Goal: Information Seeking & Learning: Check status

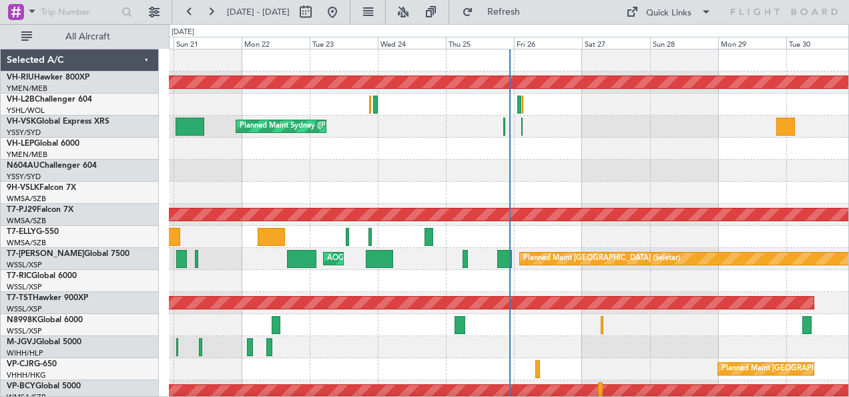
click at [466, 169] on div "Planned Maint [GEOGRAPHIC_DATA] ([GEOGRAPHIC_DATA]) Unplanned Maint [GEOGRAPHIC…" at bounding box center [509, 236] width 680 height 375
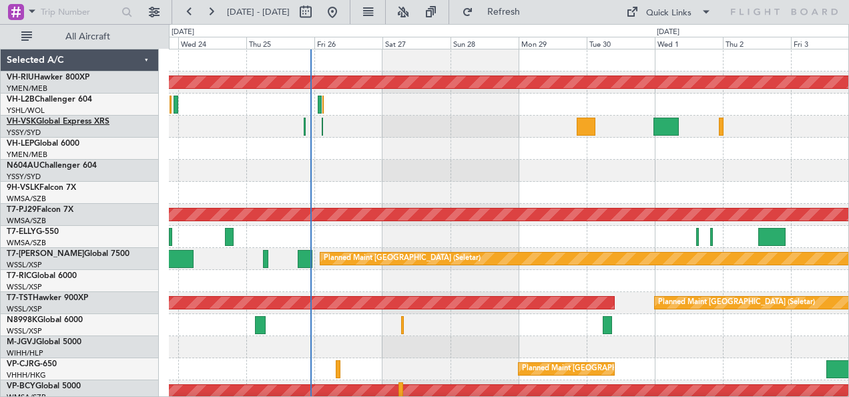
click at [68, 119] on link "VH-VSK Global Express XRS" at bounding box center [58, 122] width 103 height 8
click at [218, 154] on div "Planned Maint [GEOGRAPHIC_DATA] ([GEOGRAPHIC_DATA]) Planned Maint Sydney ([PERS…" at bounding box center [509, 236] width 680 height 375
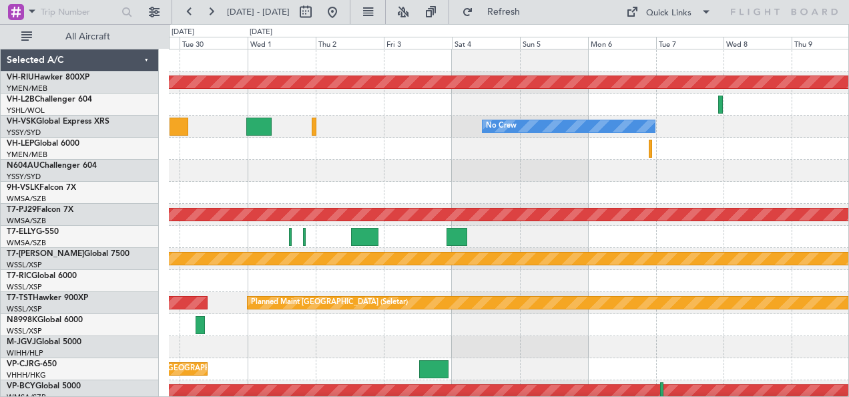
click at [331, 164] on div "Planned Maint [GEOGRAPHIC_DATA] ([GEOGRAPHIC_DATA]) No Crew Planned Maint [GEOG…" at bounding box center [509, 236] width 680 height 375
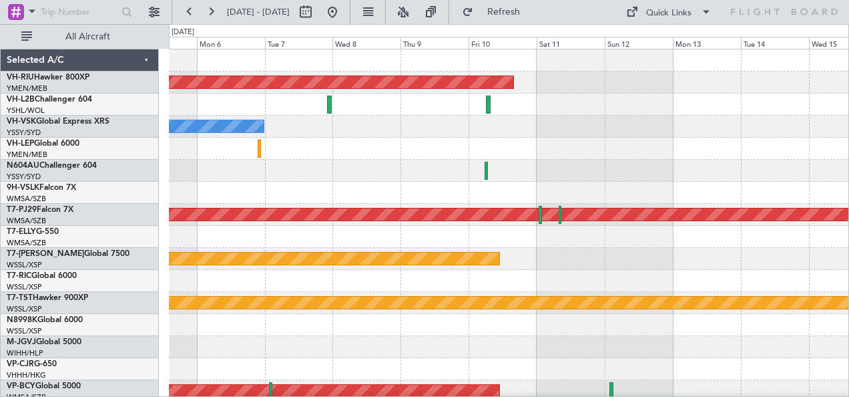
click at [336, 186] on div "Planned Maint [GEOGRAPHIC_DATA] ([GEOGRAPHIC_DATA]) No Crew Planned Maint [GEOG…" at bounding box center [509, 236] width 680 height 375
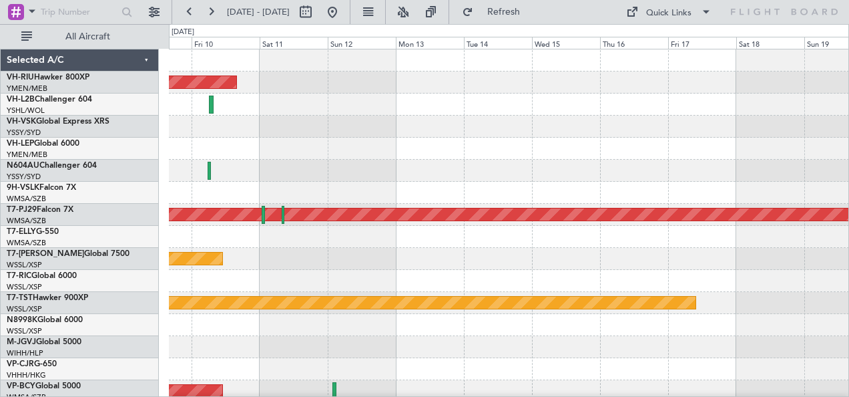
click at [335, 180] on div at bounding box center [509, 171] width 680 height 22
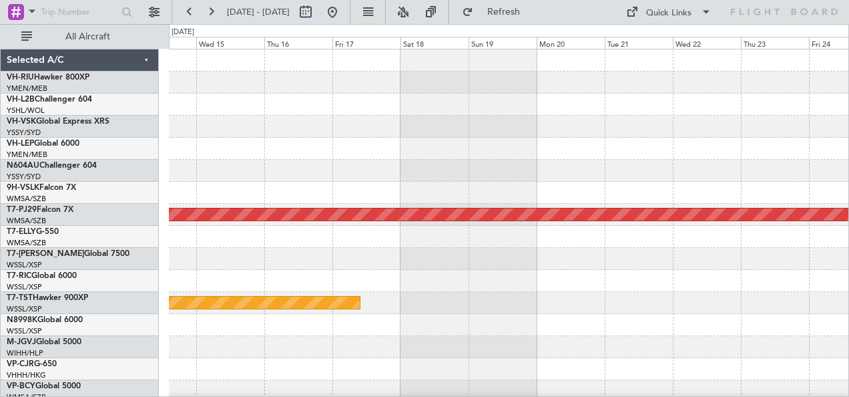
click at [219, 191] on div at bounding box center [509, 193] width 680 height 22
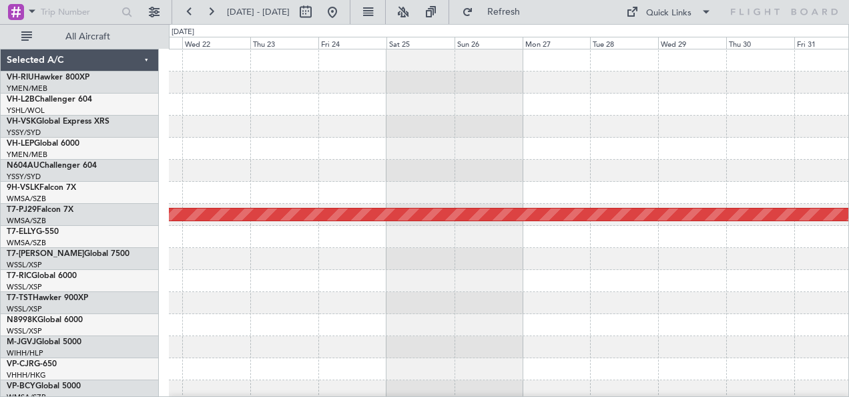
click at [224, 205] on div "Planned Maint [GEOGRAPHIC_DATA] (Sultan [PERSON_NAME] [PERSON_NAME] - Subang)" at bounding box center [509, 236] width 680 height 375
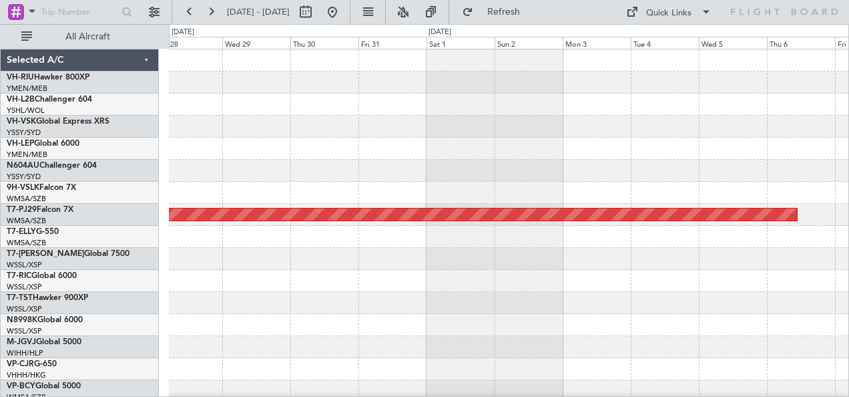
click at [150, 178] on div "Planned Maint [GEOGRAPHIC_DATA] (Sultan [PERSON_NAME] [PERSON_NAME] - Subang) S…" at bounding box center [424, 210] width 849 height 373
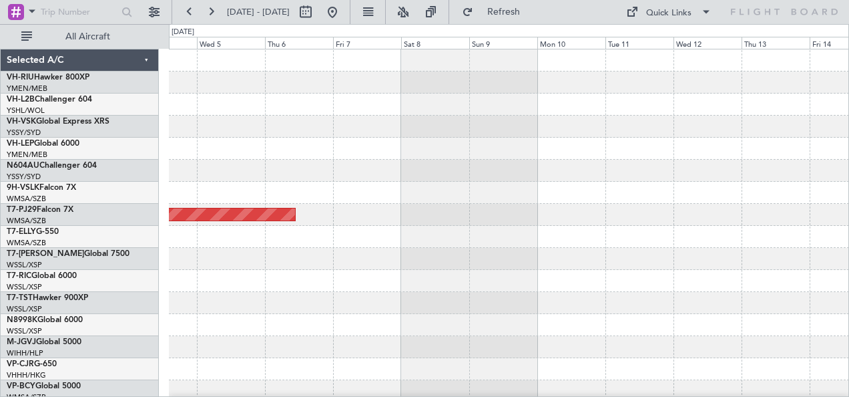
click at [202, 172] on div "Planned Maint [GEOGRAPHIC_DATA] (Sultan [PERSON_NAME] [PERSON_NAME] - Subang)" at bounding box center [509, 236] width 680 height 375
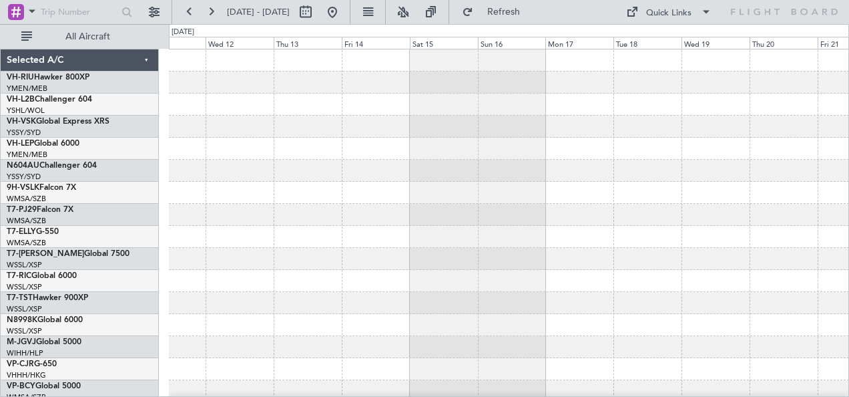
click at [256, 162] on div at bounding box center [509, 236] width 680 height 375
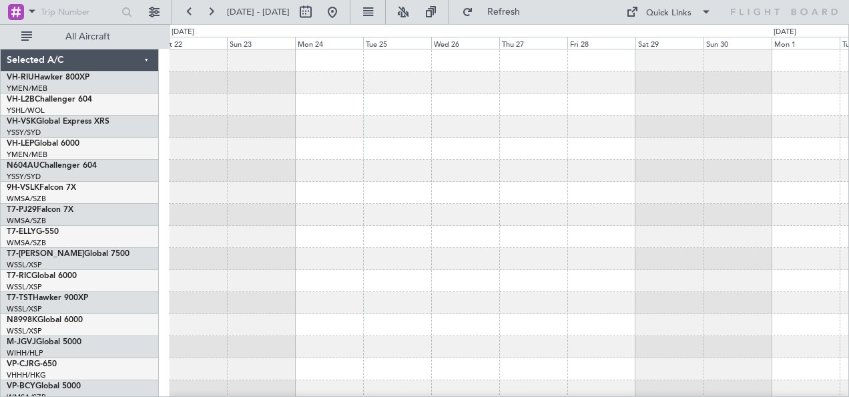
click at [131, 143] on div "Selected A/C VH-RIU Hawker 800XP YMEN/MEB [GEOGRAPHIC_DATA] ([GEOGRAPHIC_DATA])…" at bounding box center [424, 210] width 849 height 373
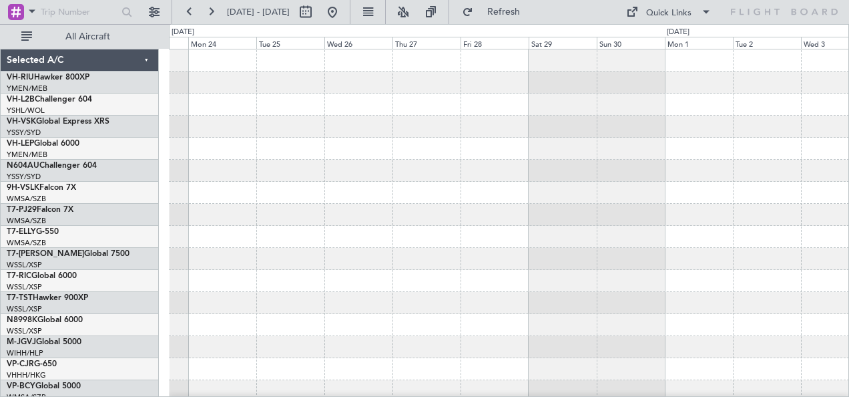
click at [218, 134] on div at bounding box center [509, 127] width 680 height 22
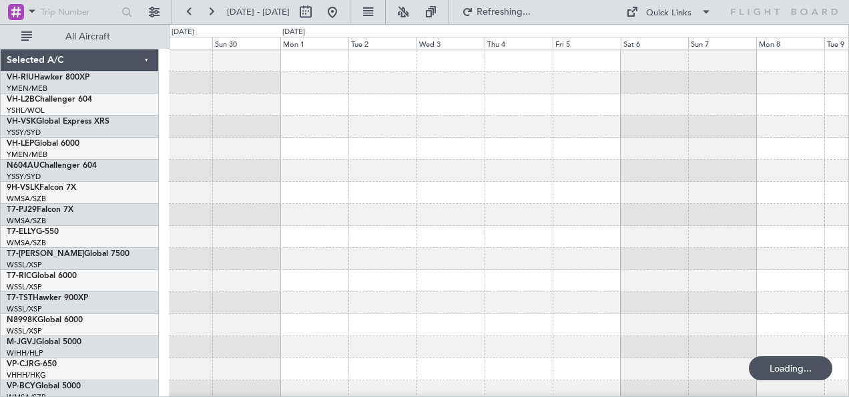
click at [287, 149] on div at bounding box center [509, 236] width 680 height 375
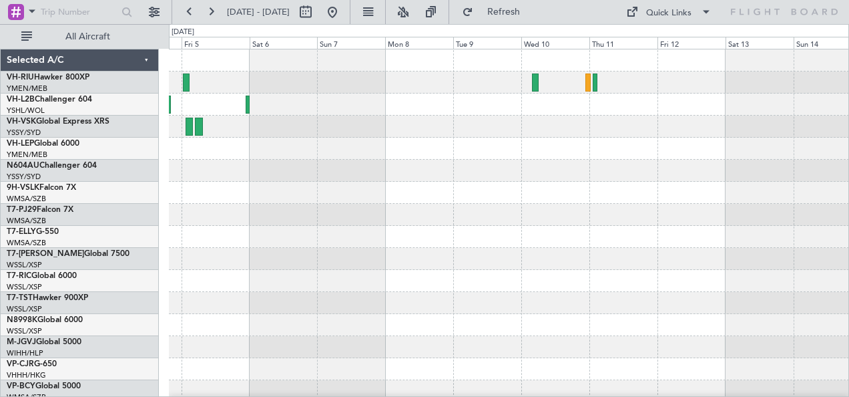
click at [233, 116] on div at bounding box center [509, 127] width 680 height 22
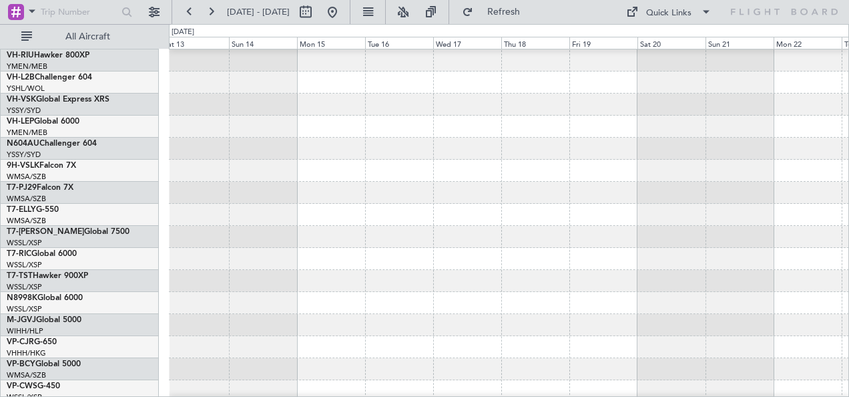
click at [282, 116] on div at bounding box center [509, 104] width 680 height 22
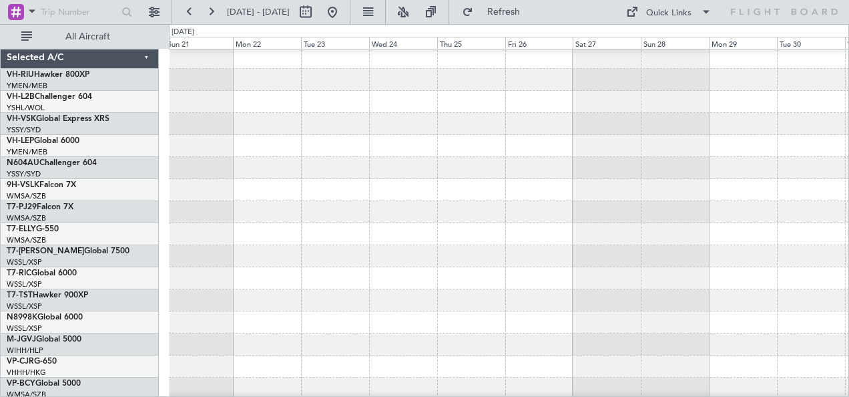
click at [417, 165] on div at bounding box center [509, 234] width 680 height 375
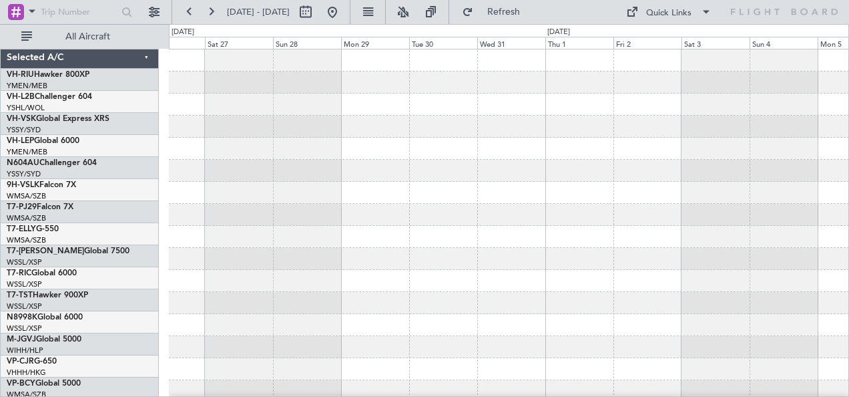
scroll to position [0, 0]
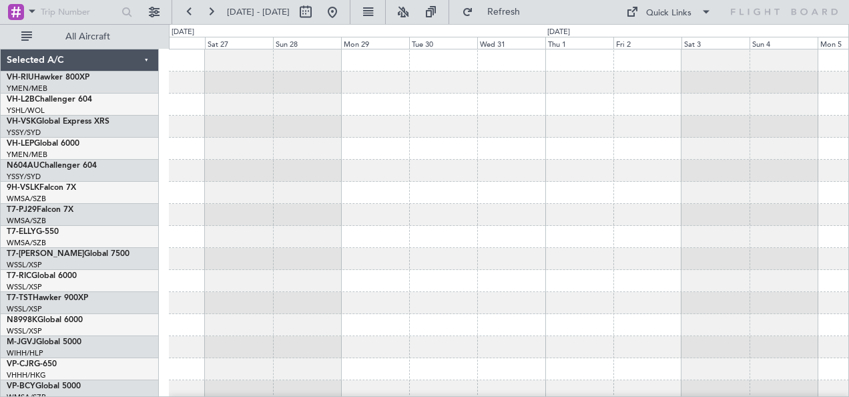
click at [338, 197] on div at bounding box center [509, 236] width 680 height 375
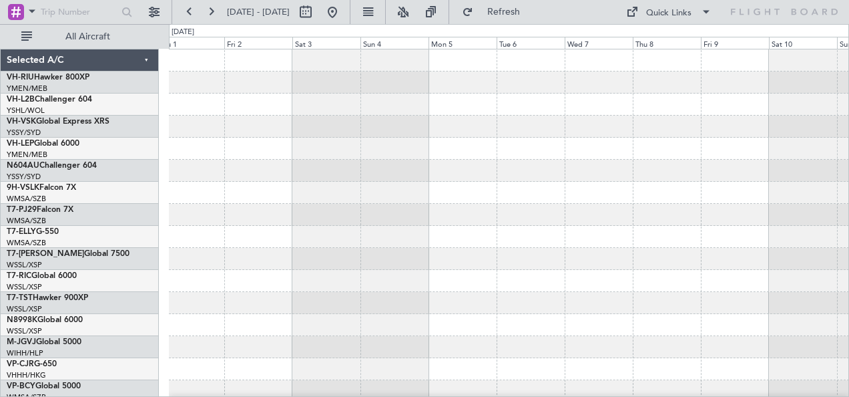
click at [442, 218] on div at bounding box center [509, 236] width 680 height 375
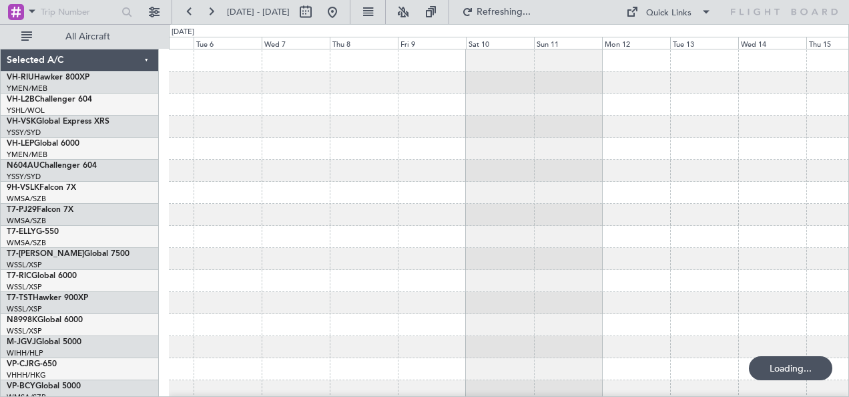
click at [508, 180] on div at bounding box center [509, 236] width 680 height 375
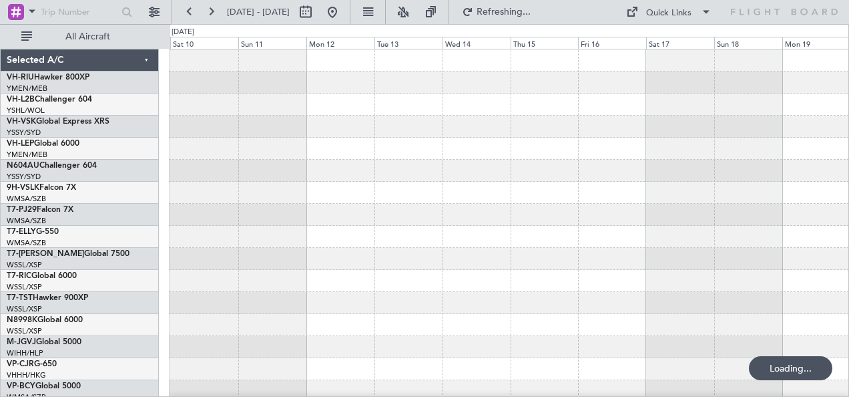
click at [564, 179] on div at bounding box center [509, 236] width 680 height 375
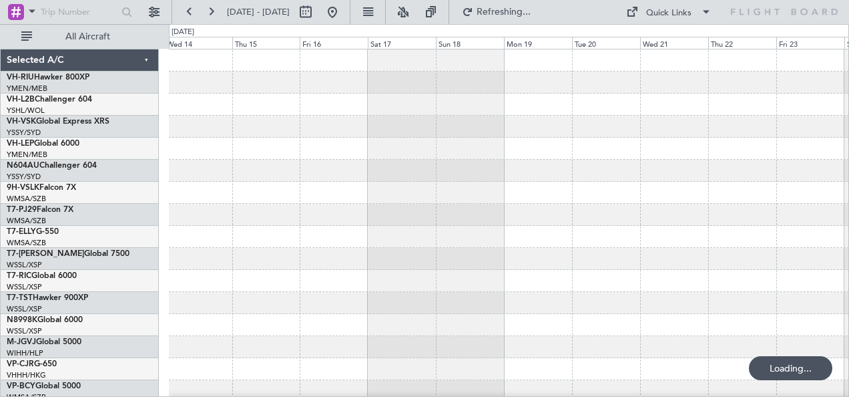
click at [494, 182] on div at bounding box center [509, 236] width 680 height 375
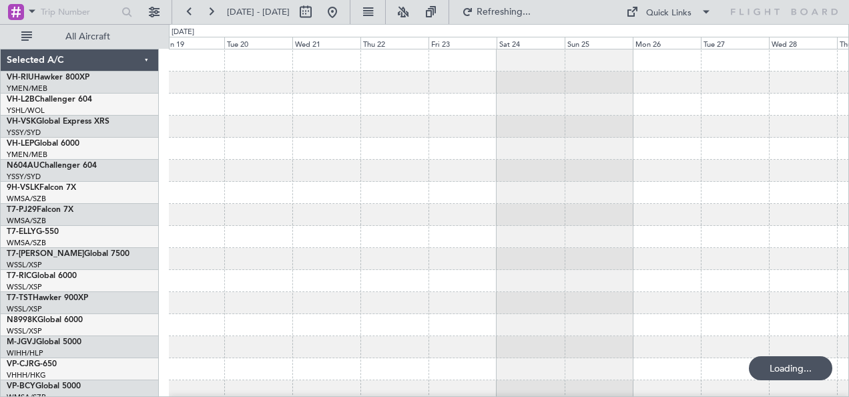
click at [421, 166] on div at bounding box center [509, 236] width 680 height 375
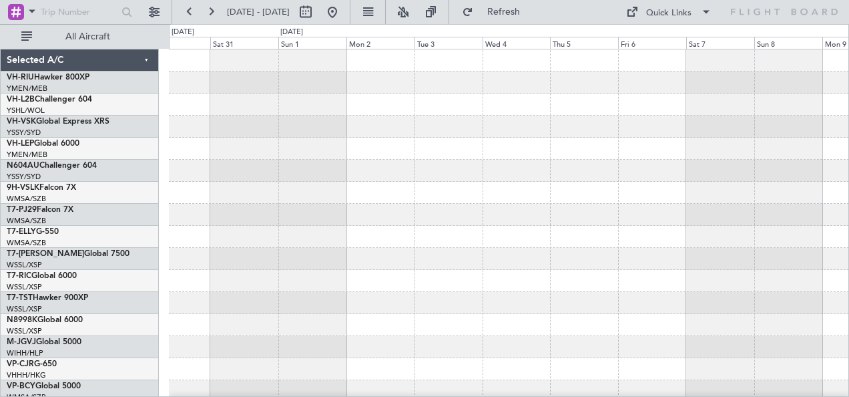
click at [337, 159] on div at bounding box center [509, 236] width 680 height 375
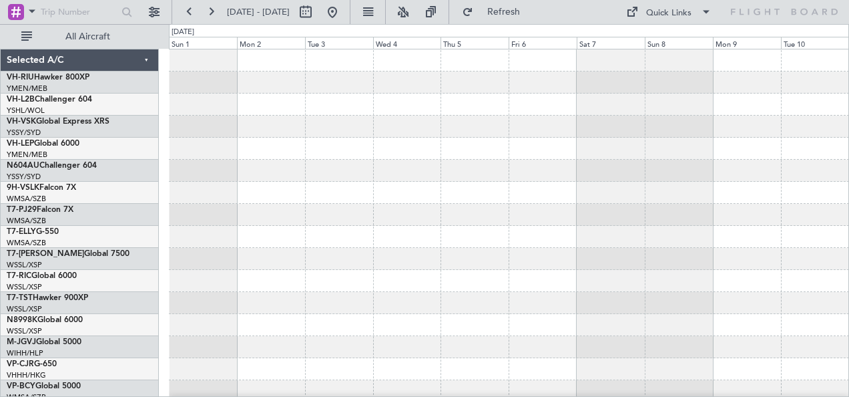
click at [721, 138] on div at bounding box center [509, 236] width 680 height 375
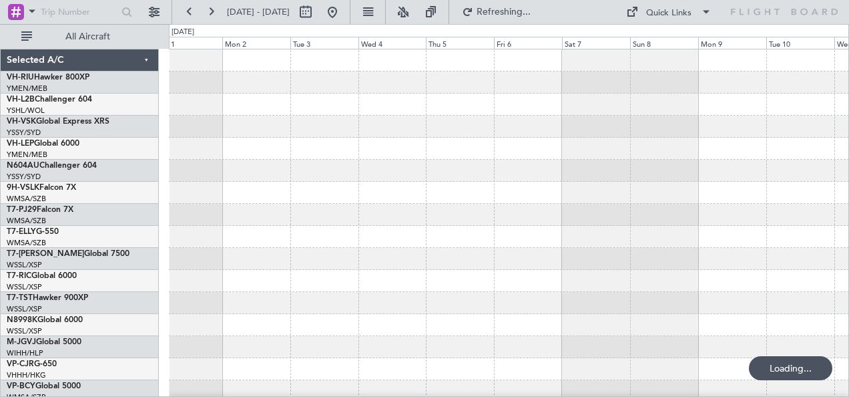
click at [467, 181] on div at bounding box center [509, 236] width 680 height 375
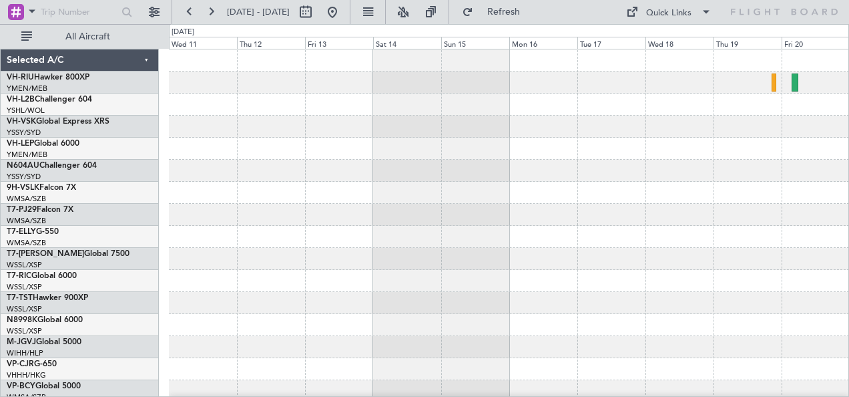
click at [698, 180] on div at bounding box center [509, 236] width 680 height 375
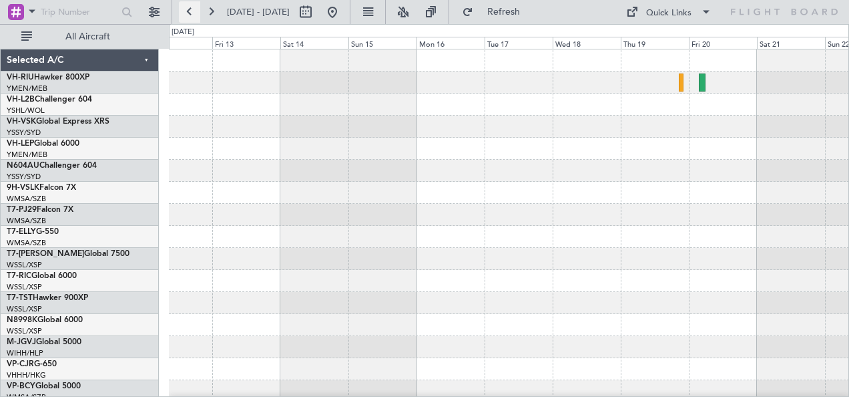
click at [192, 11] on button at bounding box center [189, 11] width 21 height 21
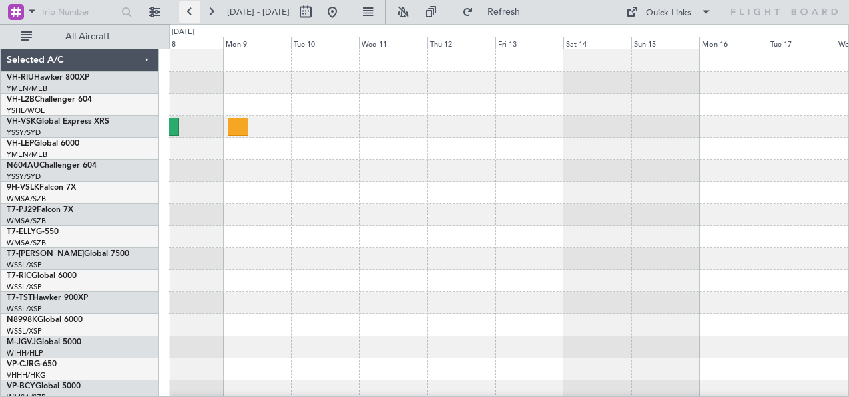
click at [192, 11] on button at bounding box center [189, 11] width 21 height 21
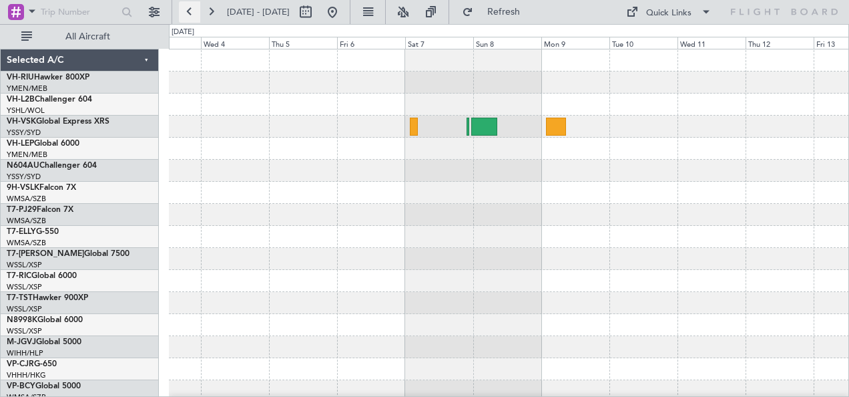
click at [192, 11] on button at bounding box center [189, 11] width 21 height 21
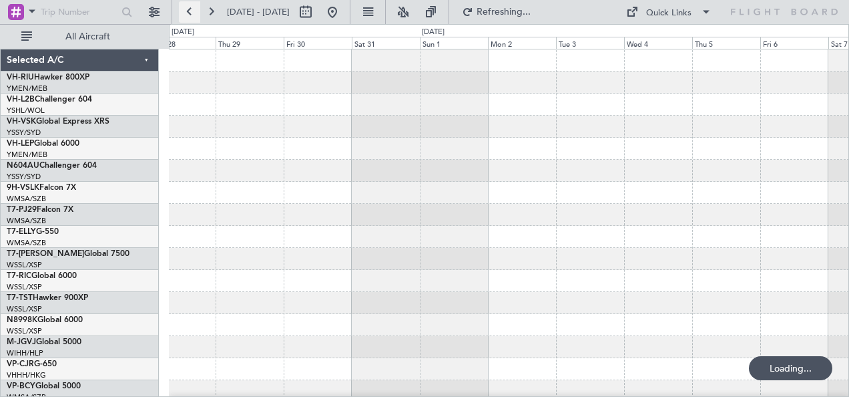
click at [192, 11] on button at bounding box center [189, 11] width 21 height 21
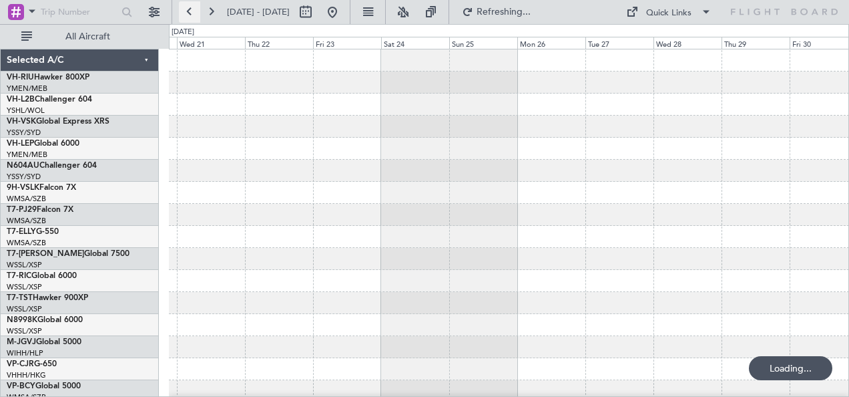
click at [192, 11] on button at bounding box center [189, 11] width 21 height 21
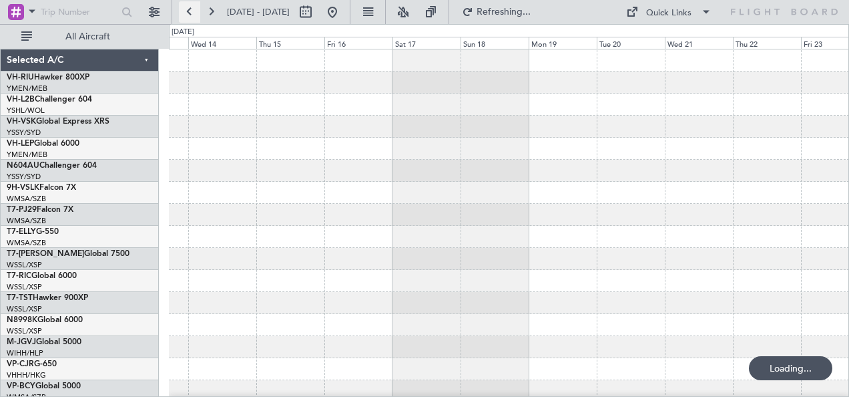
click at [192, 11] on button at bounding box center [189, 11] width 21 height 21
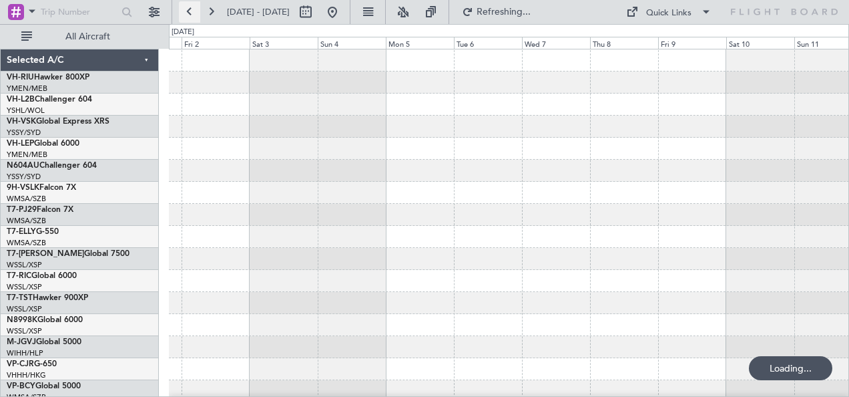
click at [192, 11] on button at bounding box center [189, 11] width 21 height 21
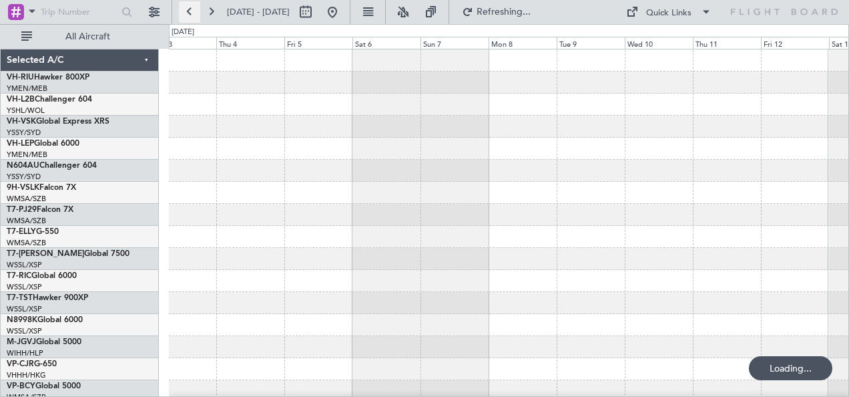
click at [192, 11] on button at bounding box center [189, 11] width 21 height 21
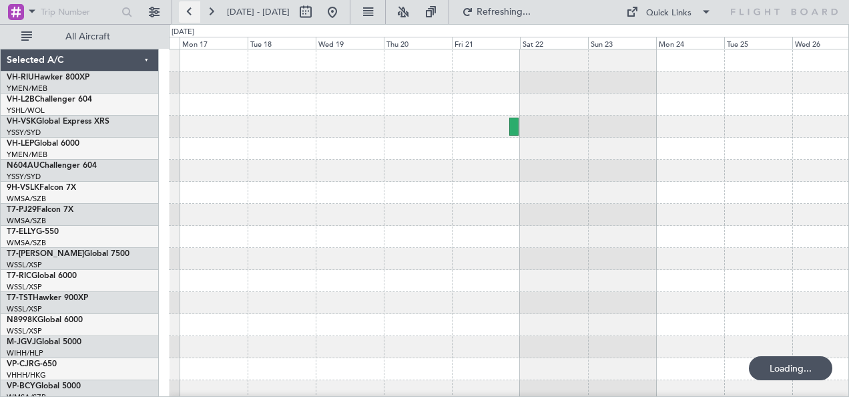
click at [192, 11] on button at bounding box center [189, 11] width 21 height 21
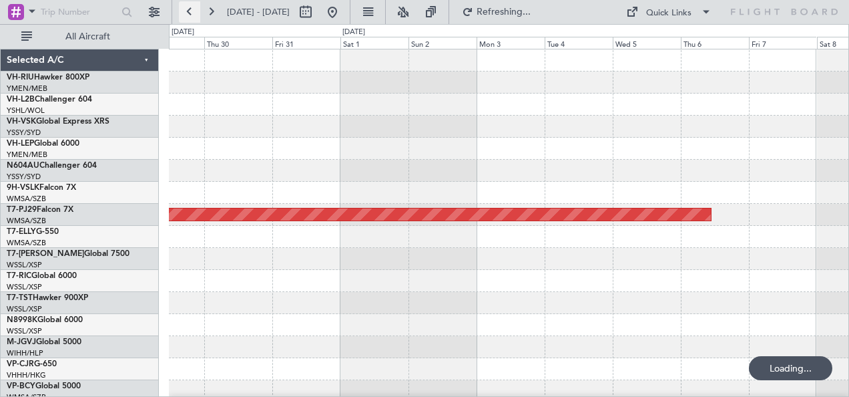
click at [192, 11] on button at bounding box center [189, 11] width 21 height 21
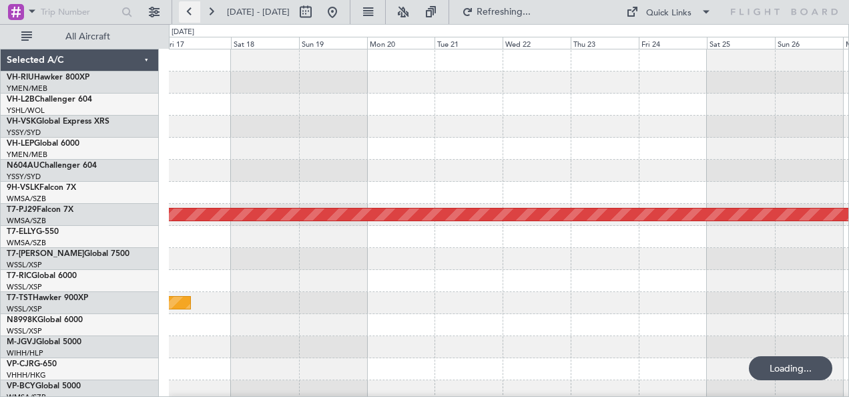
click at [192, 11] on button at bounding box center [189, 11] width 21 height 21
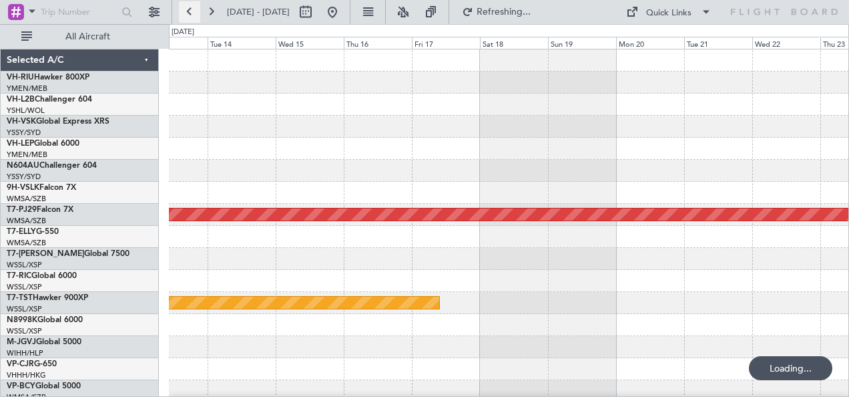
click at [192, 11] on button at bounding box center [189, 11] width 21 height 21
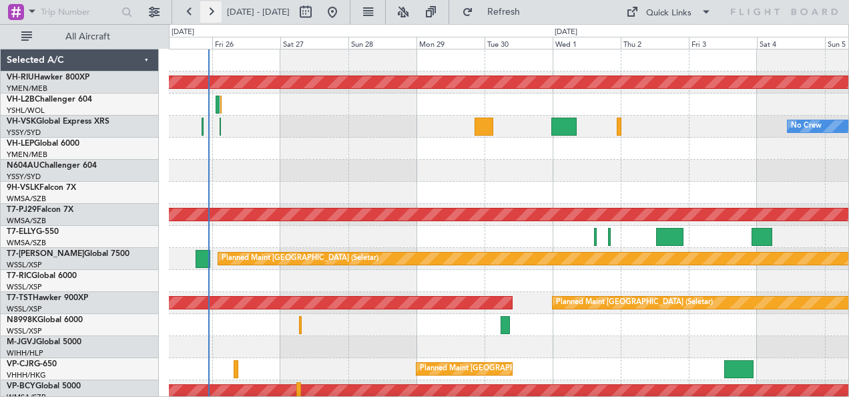
click at [213, 11] on button at bounding box center [210, 11] width 21 height 21
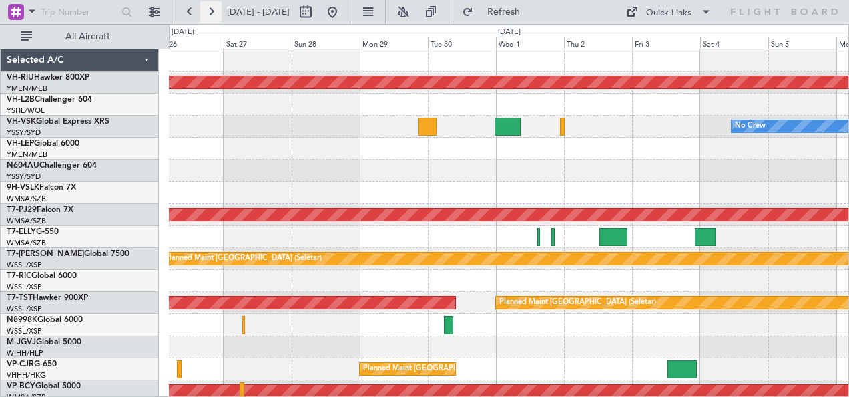
click at [213, 11] on button at bounding box center [210, 11] width 21 height 21
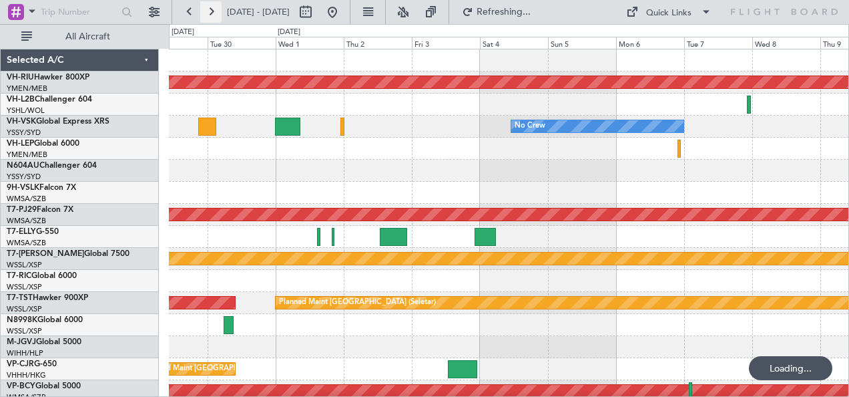
click at [213, 11] on button at bounding box center [210, 11] width 21 height 21
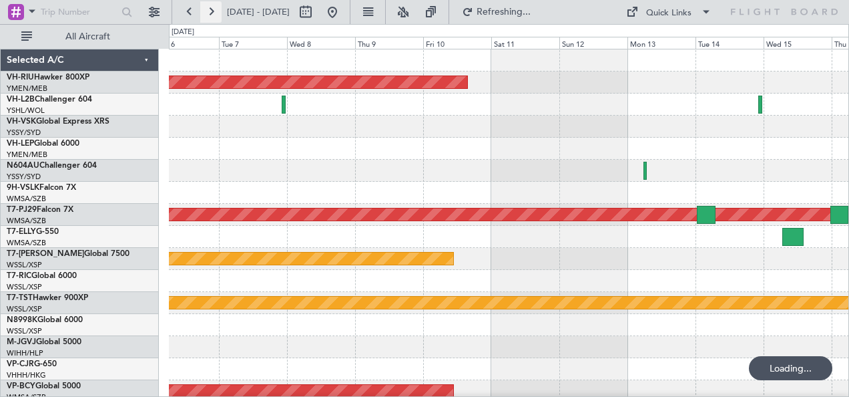
click at [213, 11] on button at bounding box center [210, 11] width 21 height 21
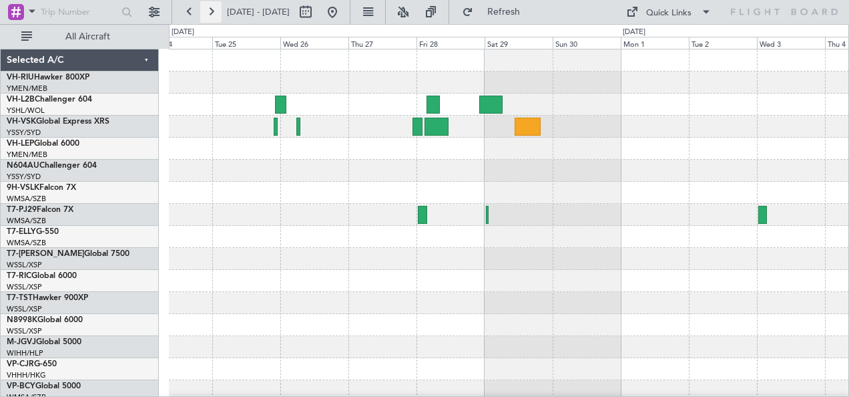
click at [217, 9] on button at bounding box center [210, 11] width 21 height 21
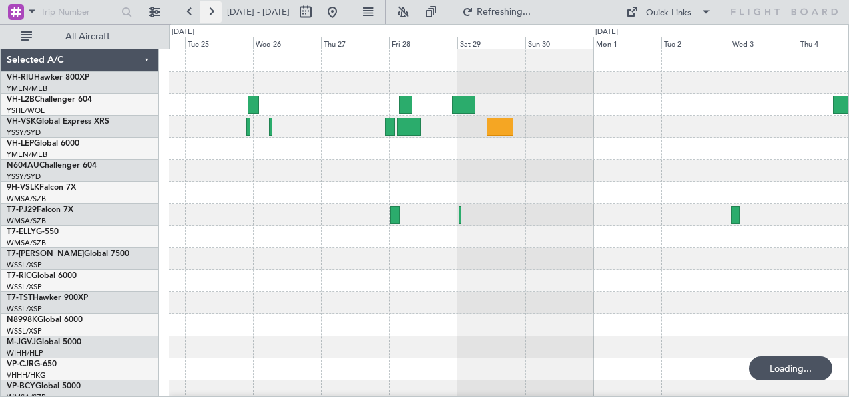
click at [217, 9] on button at bounding box center [210, 11] width 21 height 21
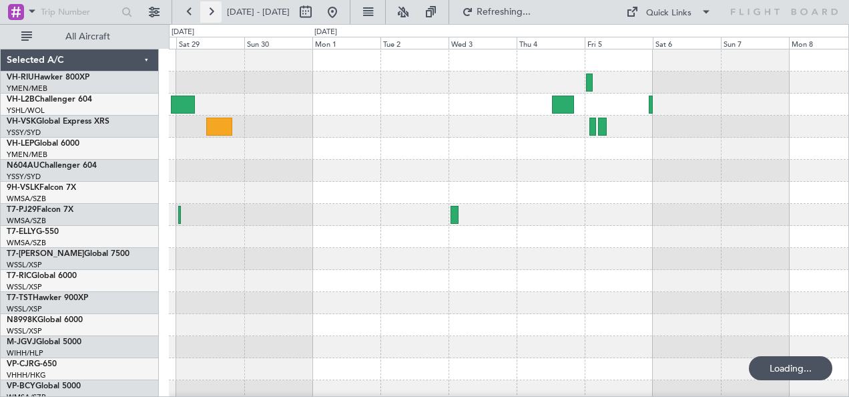
click at [217, 9] on button at bounding box center [210, 11] width 21 height 21
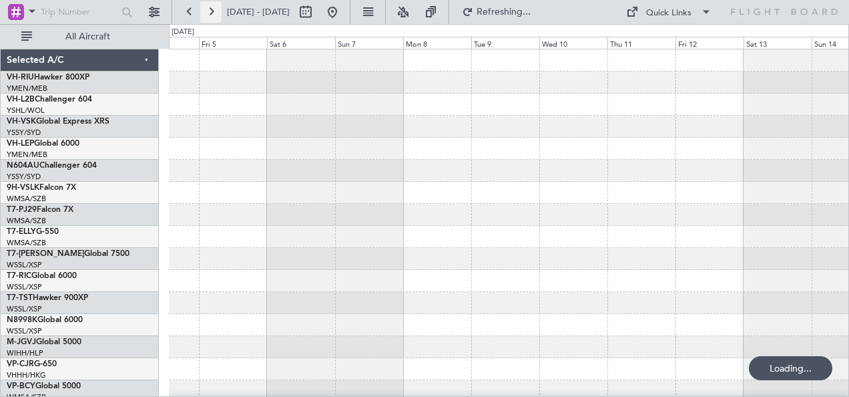
click at [217, 9] on button at bounding box center [210, 11] width 21 height 21
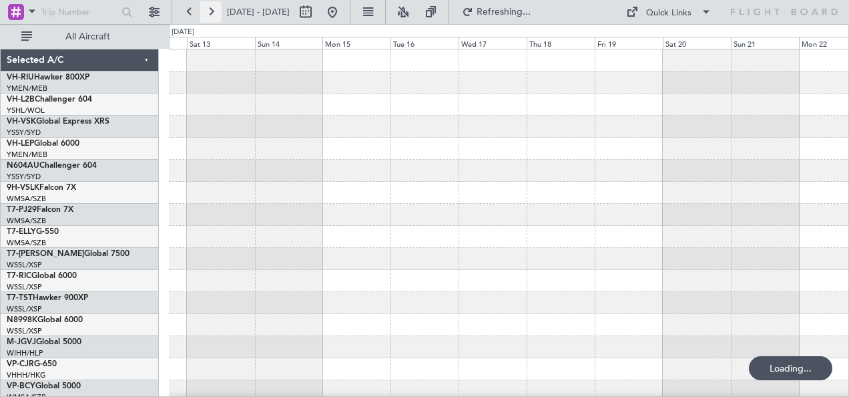
click at [217, 9] on button at bounding box center [210, 11] width 21 height 21
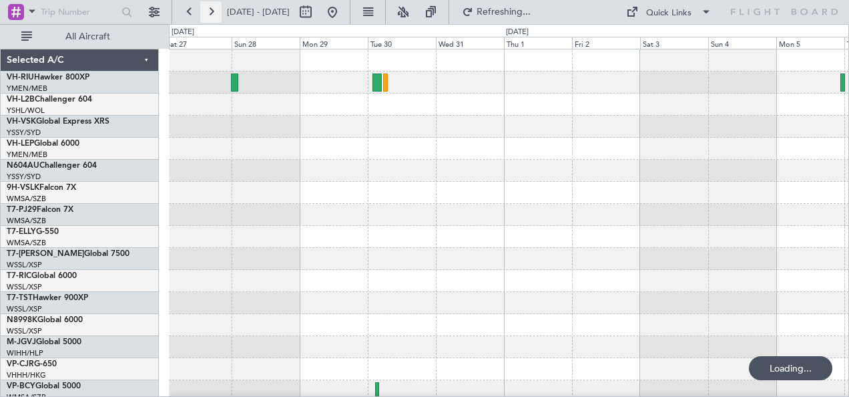
click at [217, 9] on button at bounding box center [210, 11] width 21 height 21
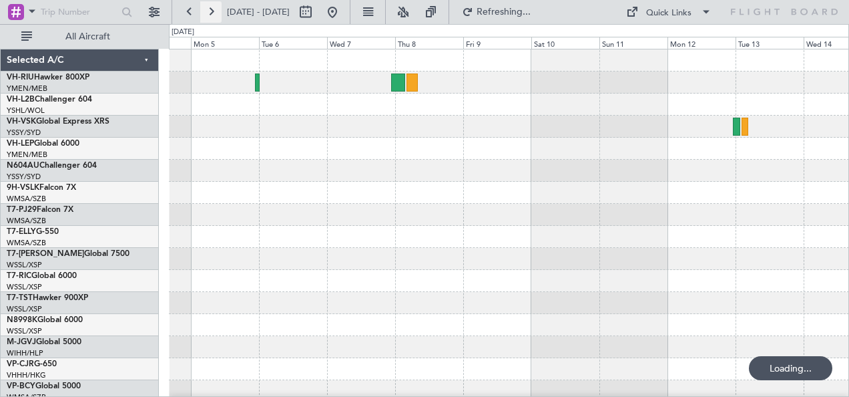
click at [217, 9] on button at bounding box center [210, 11] width 21 height 21
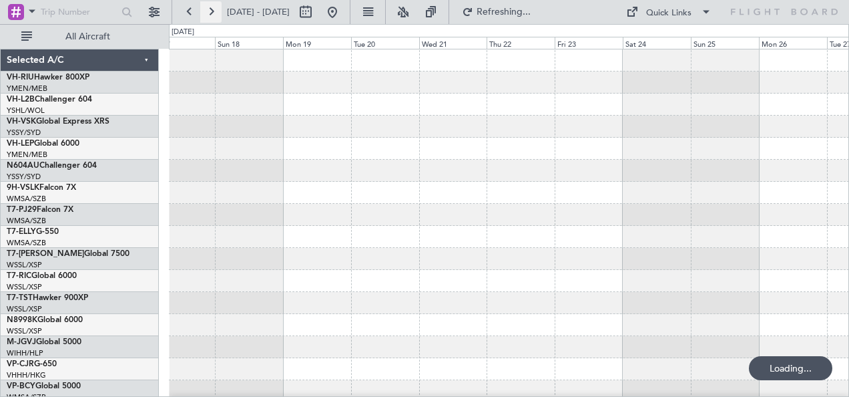
click at [217, 9] on button at bounding box center [210, 11] width 21 height 21
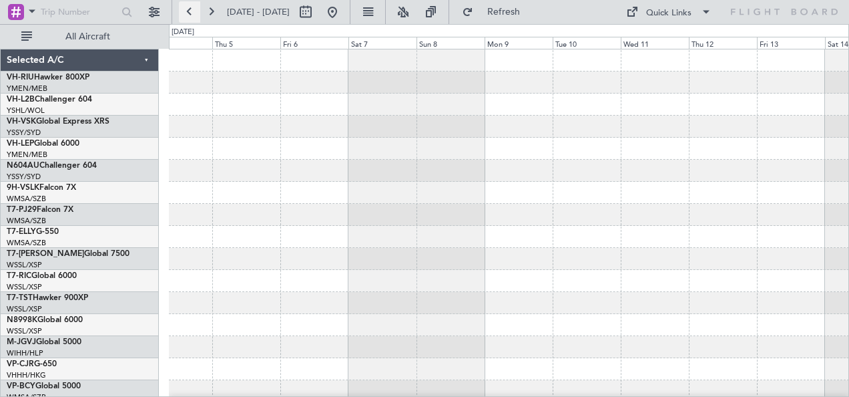
click at [186, 11] on button at bounding box center [189, 11] width 21 height 21
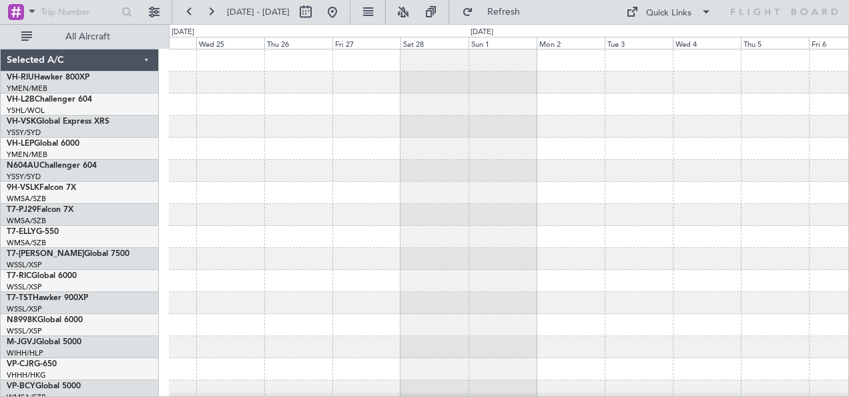
click at [346, 146] on div at bounding box center [509, 236] width 680 height 375
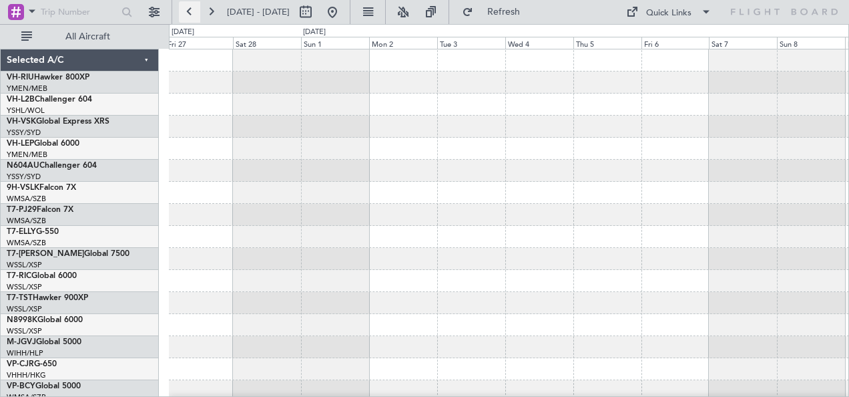
click at [190, 11] on button at bounding box center [189, 11] width 21 height 21
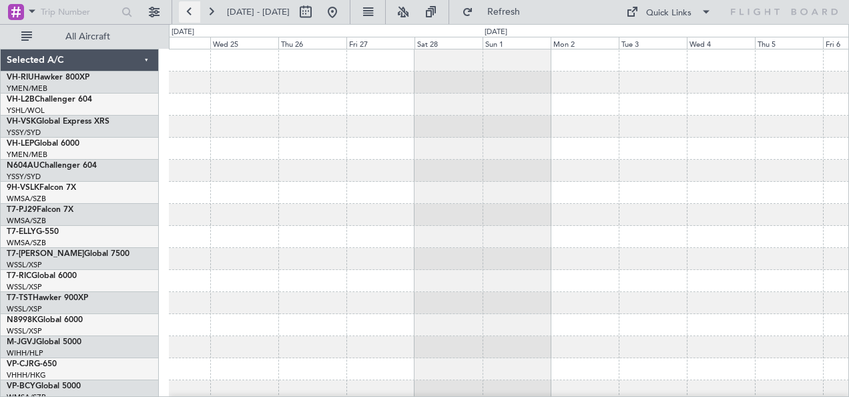
click at [190, 11] on button at bounding box center [189, 11] width 21 height 21
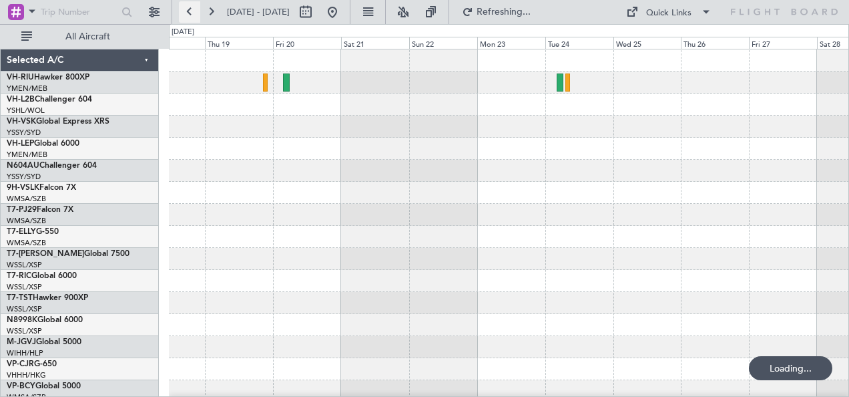
click at [190, 11] on button at bounding box center [189, 11] width 21 height 21
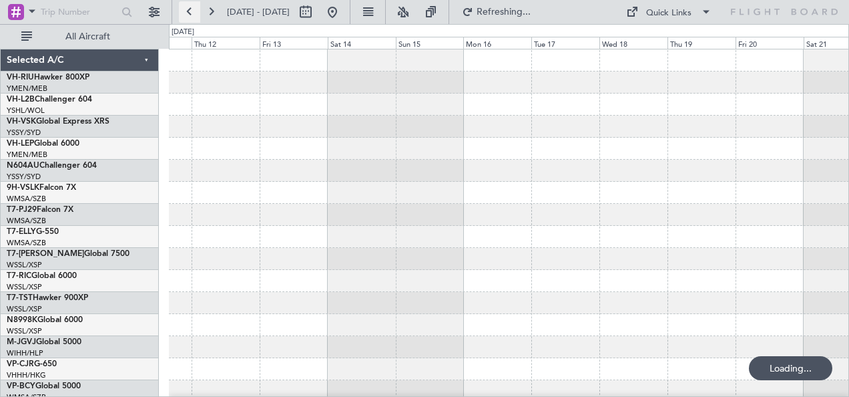
click at [190, 11] on button at bounding box center [189, 11] width 21 height 21
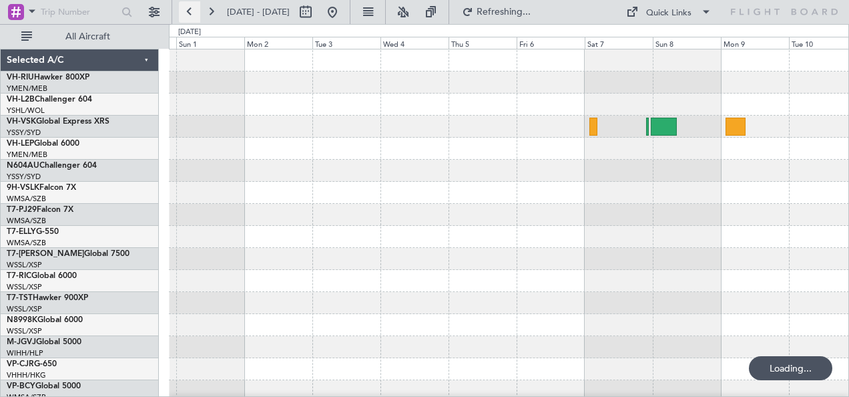
click at [190, 11] on button at bounding box center [189, 11] width 21 height 21
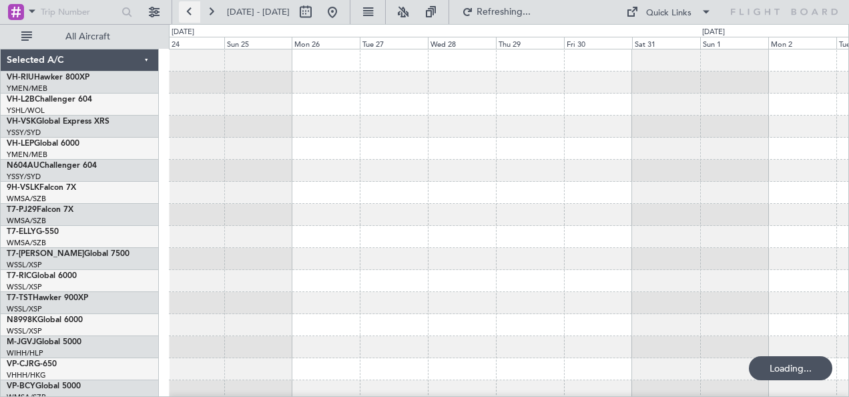
click at [190, 11] on button at bounding box center [189, 11] width 21 height 21
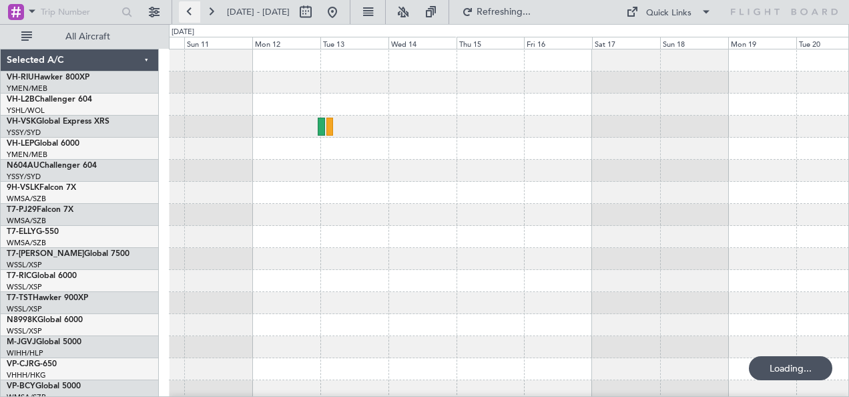
click at [190, 11] on button at bounding box center [189, 11] width 21 height 21
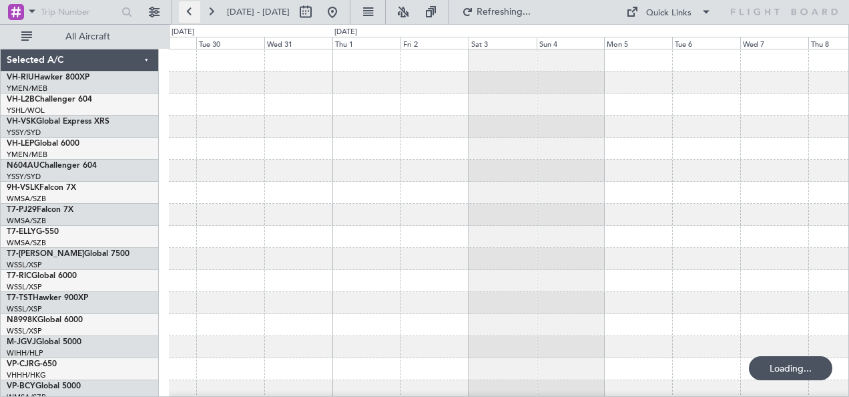
click at [190, 11] on button at bounding box center [189, 11] width 21 height 21
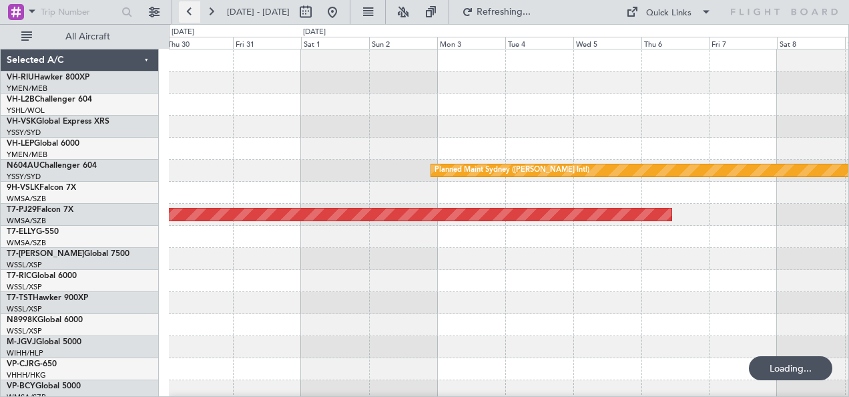
click at [190, 11] on button at bounding box center [189, 11] width 21 height 21
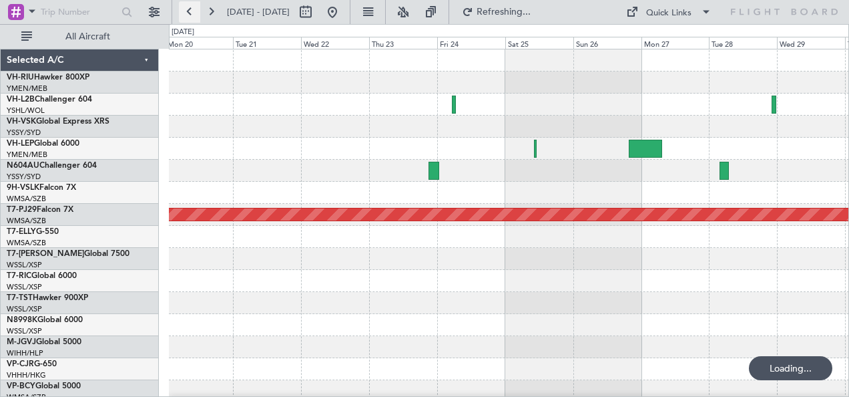
click at [190, 11] on button at bounding box center [189, 11] width 21 height 21
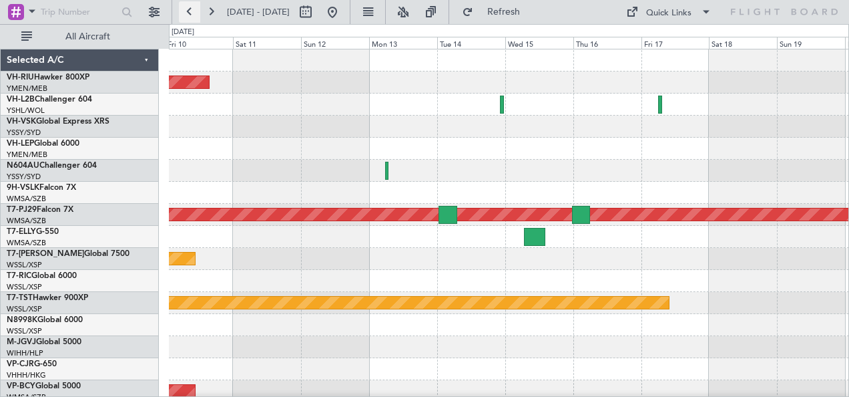
click at [190, 11] on button at bounding box center [189, 11] width 21 height 21
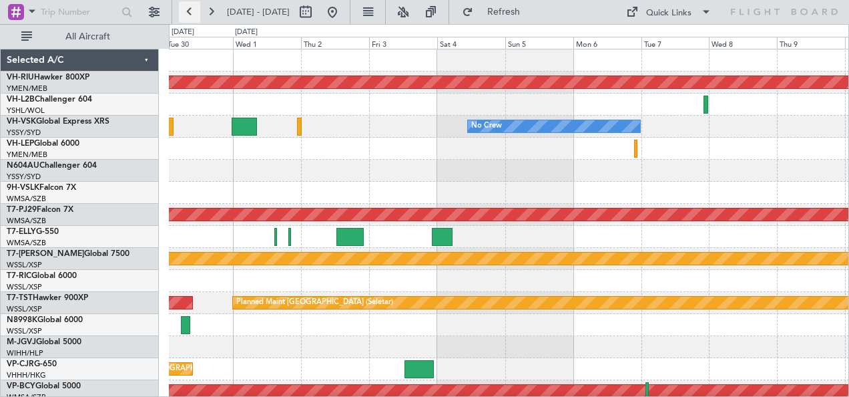
click at [190, 10] on button at bounding box center [189, 11] width 21 height 21
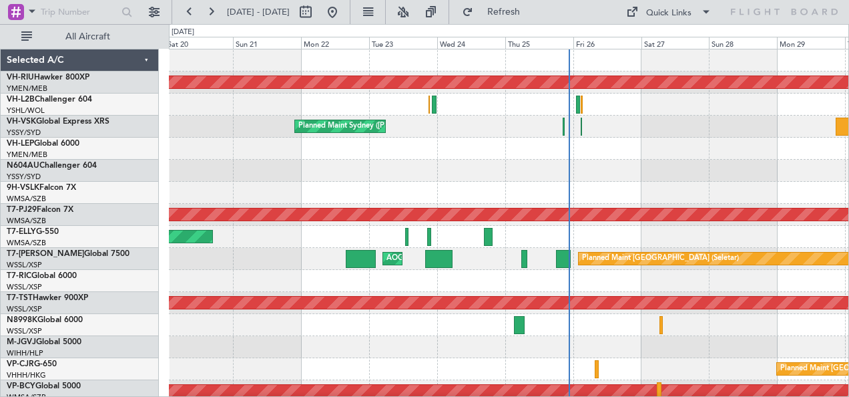
click at [342, 167] on div at bounding box center [509, 171] width 680 height 22
